Goal: Task Accomplishment & Management: Complete application form

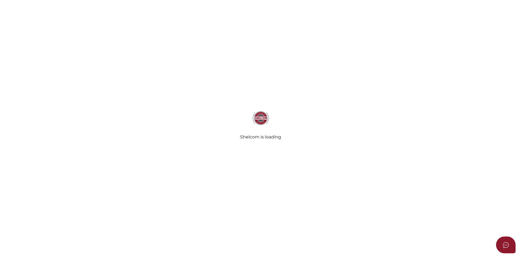
select select
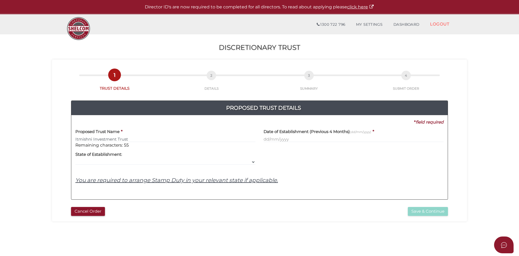
type input "Itmishni Investment Trust"
click at [263, 139] on div "Date of Establishment (Previous 4 Months) (dd/mm/yyyy) *" at bounding box center [354, 136] width 188 height 23
click at [263, 140] on div "Date of Establishment (Previous 4 Months) (dd/mm/yyyy) *" at bounding box center [354, 136] width 188 height 23
click at [265, 140] on input "text" at bounding box center [354, 139] width 180 height 6
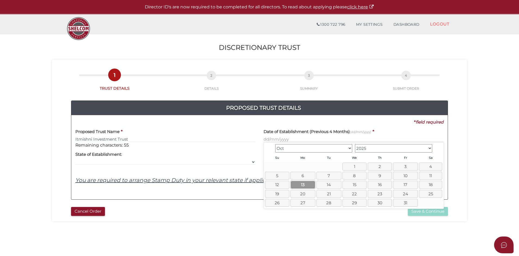
click at [304, 186] on link "13" at bounding box center [302, 185] width 25 height 8
type input "13/10/2025"
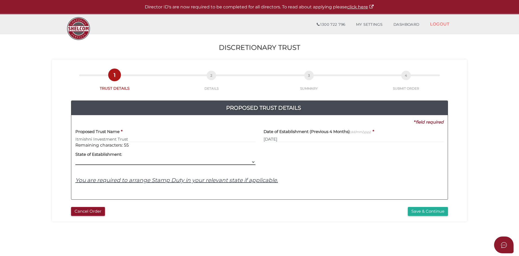
click at [252, 161] on select "VIC ACT NSW NT QLD TAS WA SA" at bounding box center [165, 162] width 180 height 6
select select "VIC"
click at [75, 159] on select "VIC ACT NSW NT QLD TAS WA SA" at bounding box center [165, 162] width 180 height 6
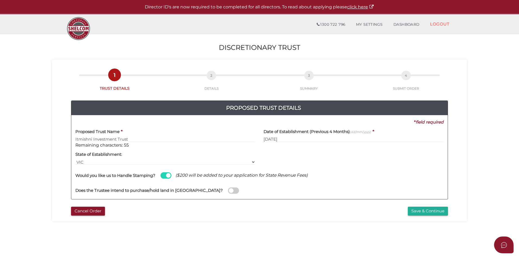
click at [164, 175] on span at bounding box center [166, 175] width 11 height 6
click at [0, 0] on input "checkbox" at bounding box center [0, 0] width 0 height 0
click at [169, 175] on span at bounding box center [166, 175] width 11 height 6
click at [0, 0] on input "checkbox" at bounding box center [0, 0] width 0 height 0
click at [418, 212] on button "Save & Continue" at bounding box center [428, 211] width 40 height 9
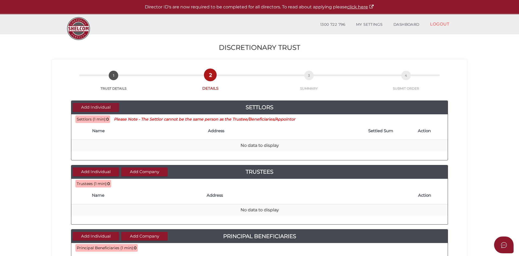
click at [100, 108] on button "Add Individual" at bounding box center [96, 107] width 46 height 9
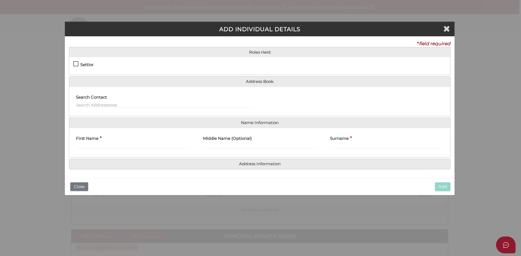
click at [77, 64] on label "Settlor" at bounding box center [83, 66] width 20 height 7
checkbox input "true"
type input "10"
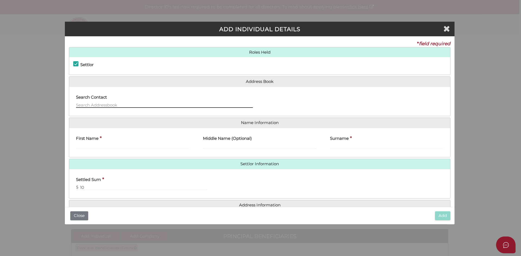
click at [85, 105] on input "text" at bounding box center [164, 105] width 177 height 6
click at [84, 106] on input "text" at bounding box center [164, 105] width 177 height 6
click at [98, 144] on input "First Name" at bounding box center [132, 146] width 113 height 6
type input "[PERSON_NAME]"
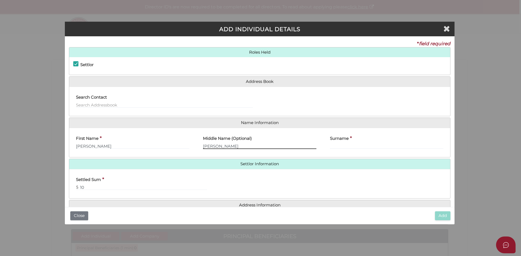
type input "Clifton"
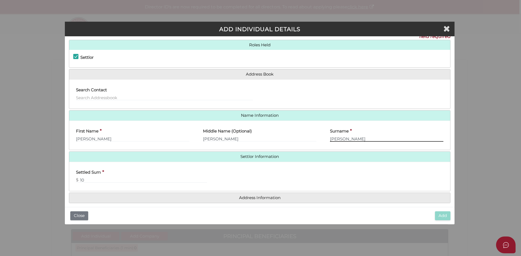
scroll to position [12, 0]
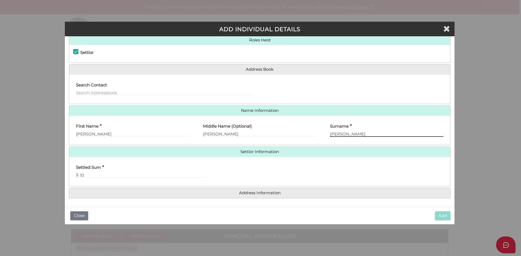
type input "Sharpe"
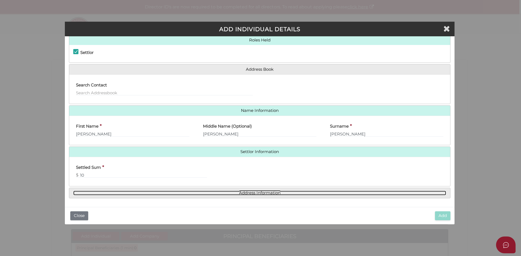
click at [252, 193] on link "Address Information" at bounding box center [259, 193] width 373 height 5
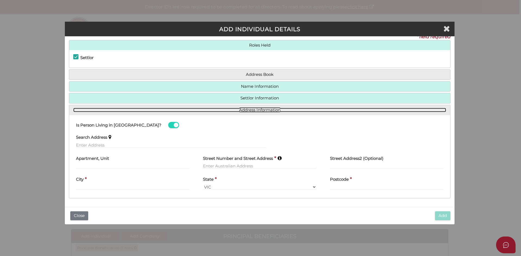
scroll to position [7, 0]
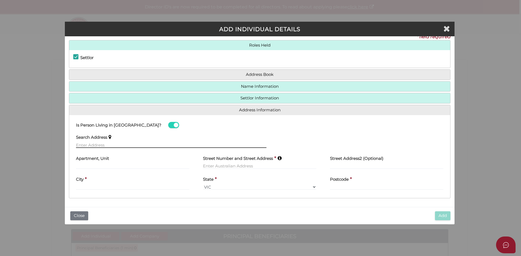
click at [88, 144] on input "text" at bounding box center [171, 145] width 190 height 6
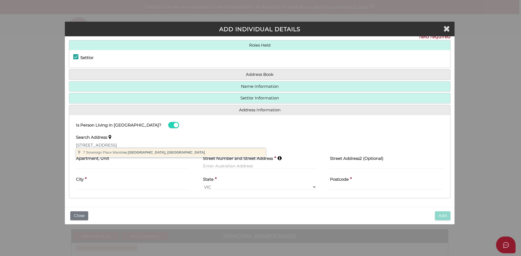
type input "7 Sovereign Place, Wantirna South VIC, Australia"
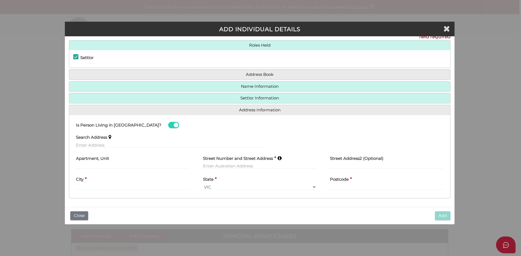
type input "7 Sovereign Place"
type input "Wantirna South"
select select "VIC"
type input "3152"
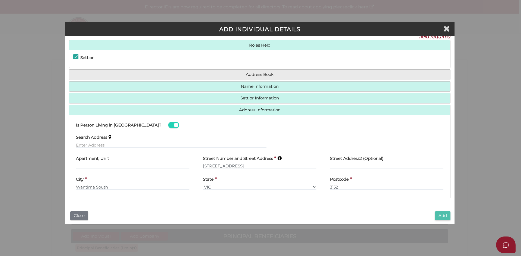
click at [443, 215] on button "Add" at bounding box center [442, 216] width 15 height 9
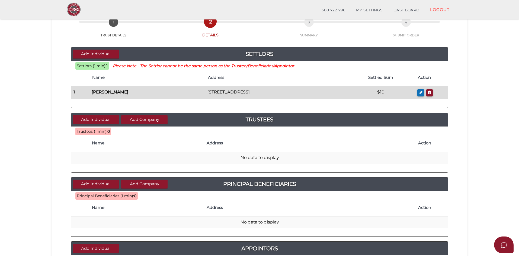
scroll to position [45, 0]
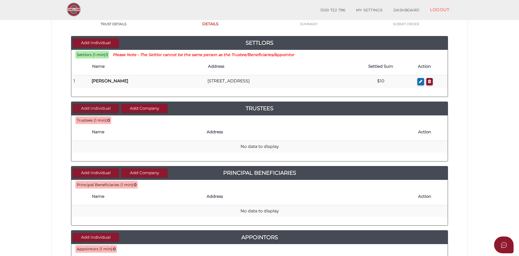
click at [99, 109] on button "Add Individual" at bounding box center [96, 108] width 46 height 9
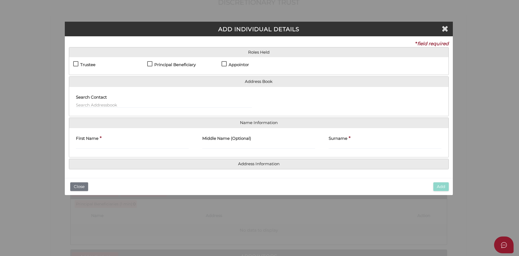
scroll to position [0, 0]
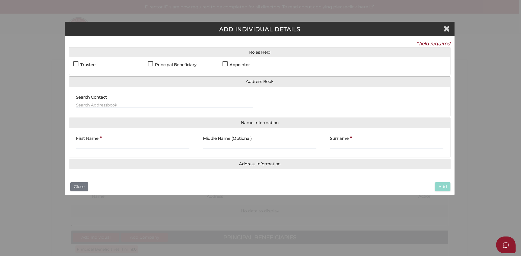
click at [76, 65] on label "Trustee" at bounding box center [84, 66] width 22 height 7
checkbox input "true"
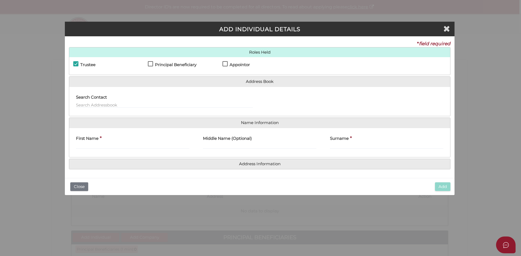
click at [153, 65] on label "Principal Beneficiary" at bounding box center [172, 66] width 49 height 7
checkbox input "true"
click at [225, 65] on label "Appointor" at bounding box center [235, 66] width 27 height 7
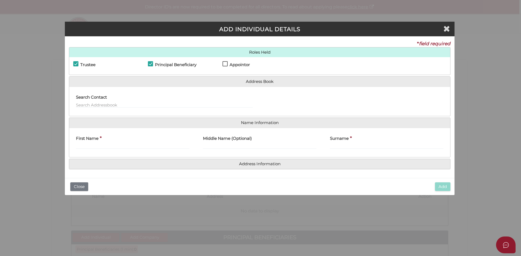
checkbox input "true"
click at [100, 146] on input "First Name" at bounding box center [132, 146] width 113 height 6
type input "Mal"
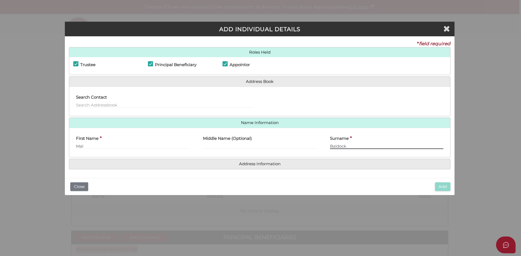
type input "Baldock"
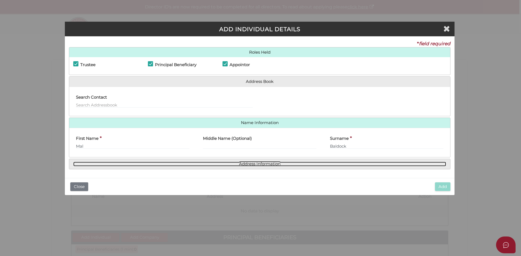
click at [182, 165] on link "Address Information" at bounding box center [259, 164] width 373 height 5
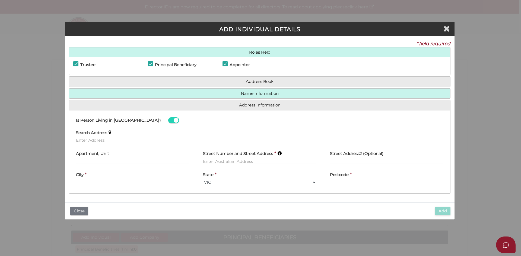
click at [120, 140] on input "text" at bounding box center [171, 140] width 190 height 6
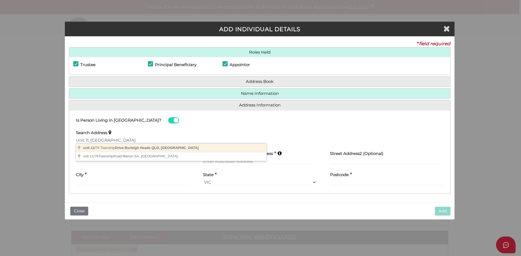
type input "unit 11/76 Township Drive, Burleigh Heads QLD, Australia"
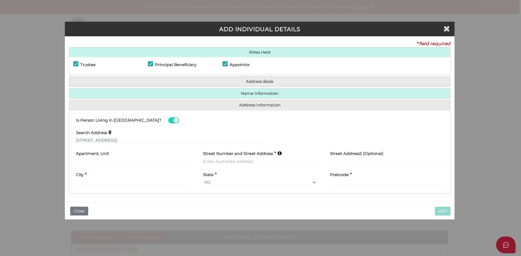
type input "unit 11"
type input "76 Township Drive"
type input "Burleigh Heads"
select select "QLD"
type input "4219"
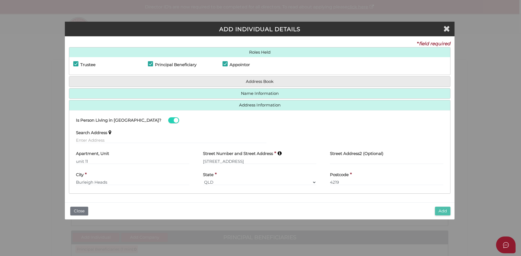
click at [443, 212] on button "Add" at bounding box center [442, 211] width 15 height 9
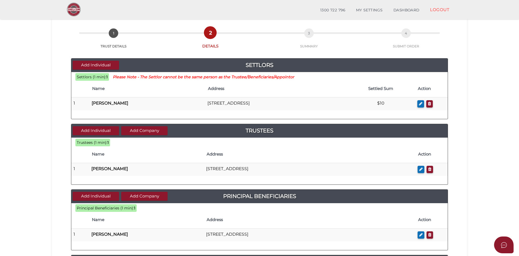
scroll to position [23, 0]
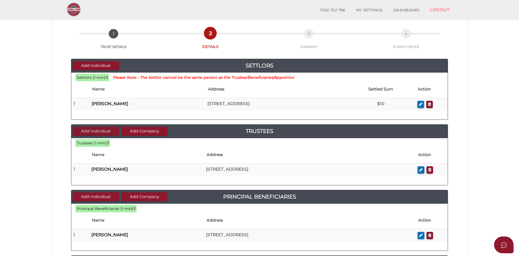
click at [102, 132] on button "Add Individual" at bounding box center [96, 131] width 46 height 9
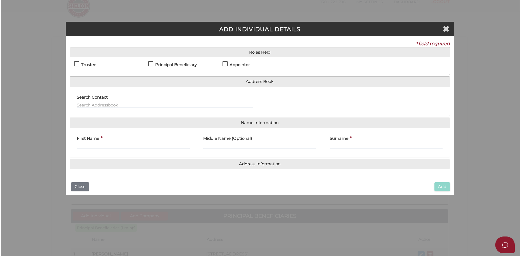
scroll to position [0, 0]
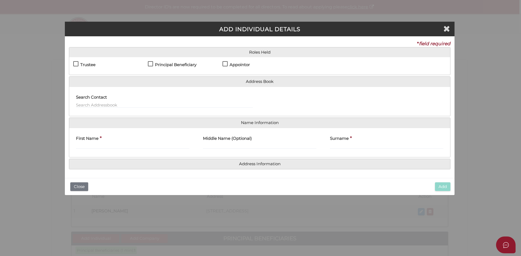
click at [77, 64] on label "Trustee" at bounding box center [84, 66] width 22 height 7
checkbox input "true"
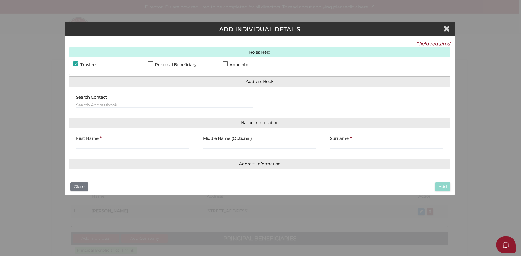
click at [149, 65] on label "Principal Beneficiary" at bounding box center [172, 66] width 49 height 7
checkbox input "true"
click at [107, 104] on input "text" at bounding box center [164, 105] width 177 height 6
click at [114, 146] on input "First Name" at bounding box center [132, 146] width 113 height 6
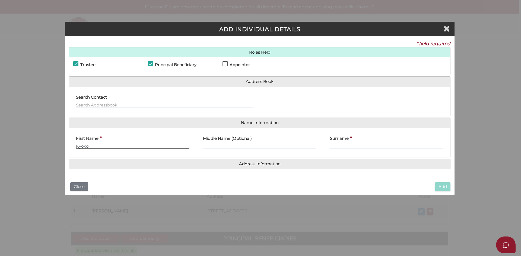
type input "Kyoko"
